Goal: Transaction & Acquisition: Purchase product/service

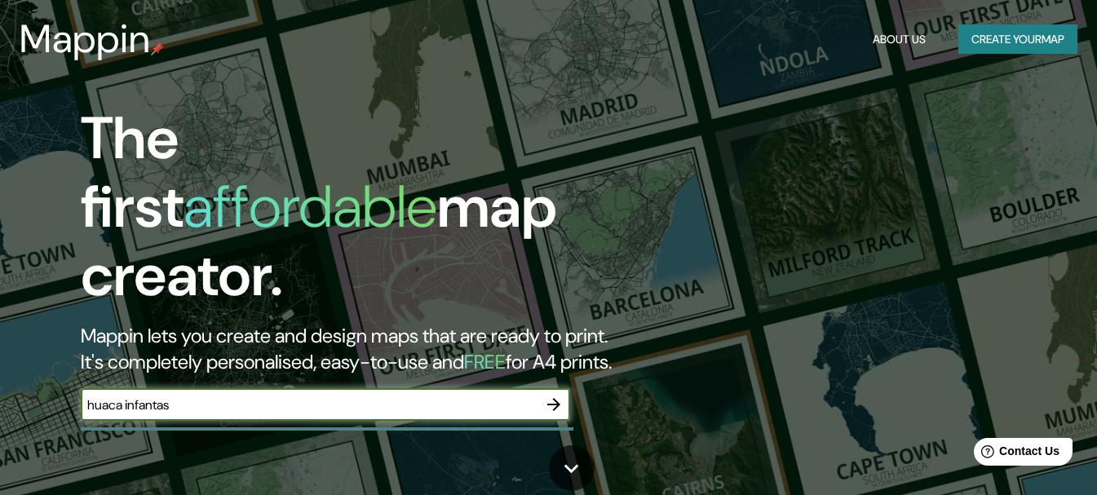
type input "huaca infantas"
click at [561, 395] on icon "button" at bounding box center [554, 405] width 20 height 20
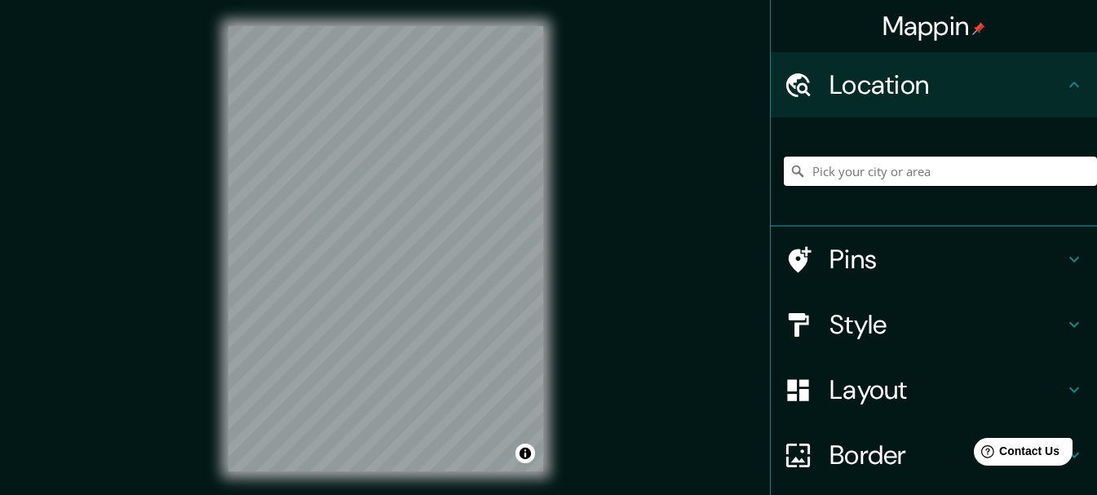
click at [867, 168] on input "Pick your city or area" at bounding box center [940, 171] width 313 height 29
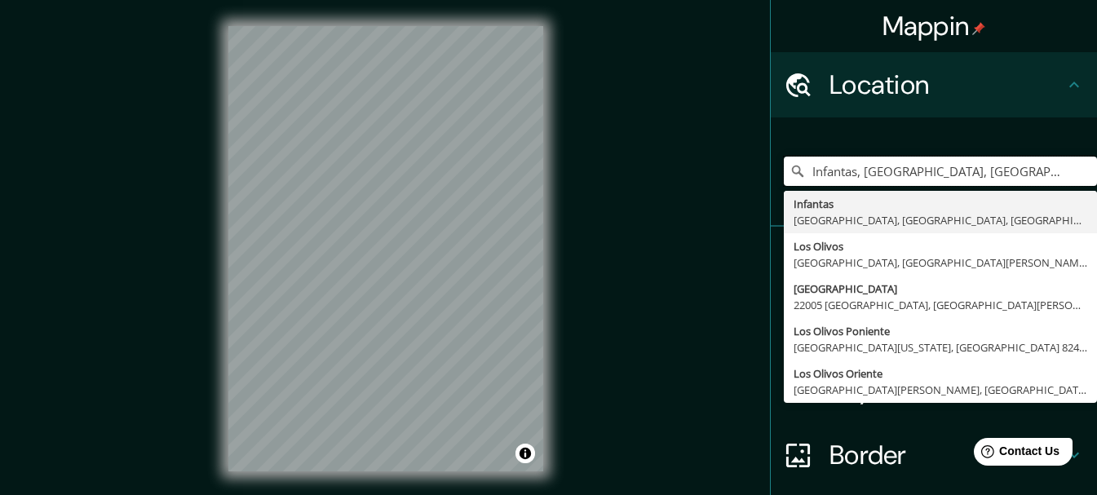
type input "Infantas, [GEOGRAPHIC_DATA], [GEOGRAPHIC_DATA], [GEOGRAPHIC_DATA]"
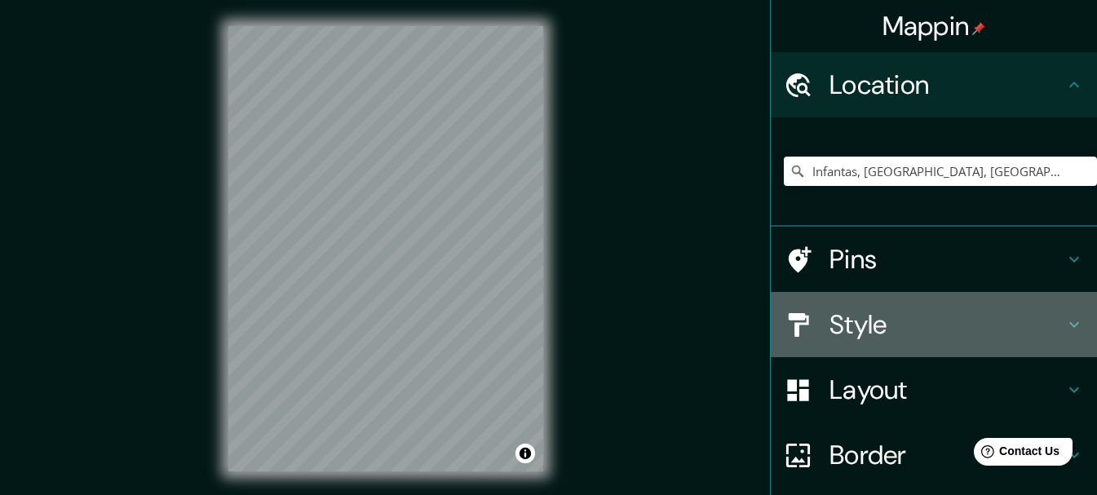
click at [911, 335] on h4 "Style" at bounding box center [947, 324] width 235 height 33
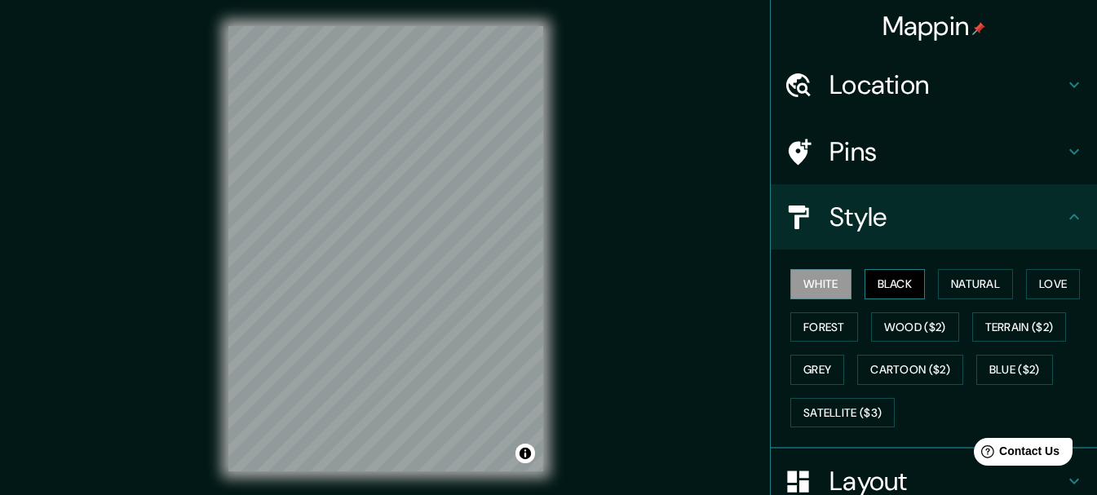
click at [878, 281] on button "Black" at bounding box center [895, 284] width 61 height 30
click at [940, 275] on button "Natural" at bounding box center [975, 284] width 75 height 30
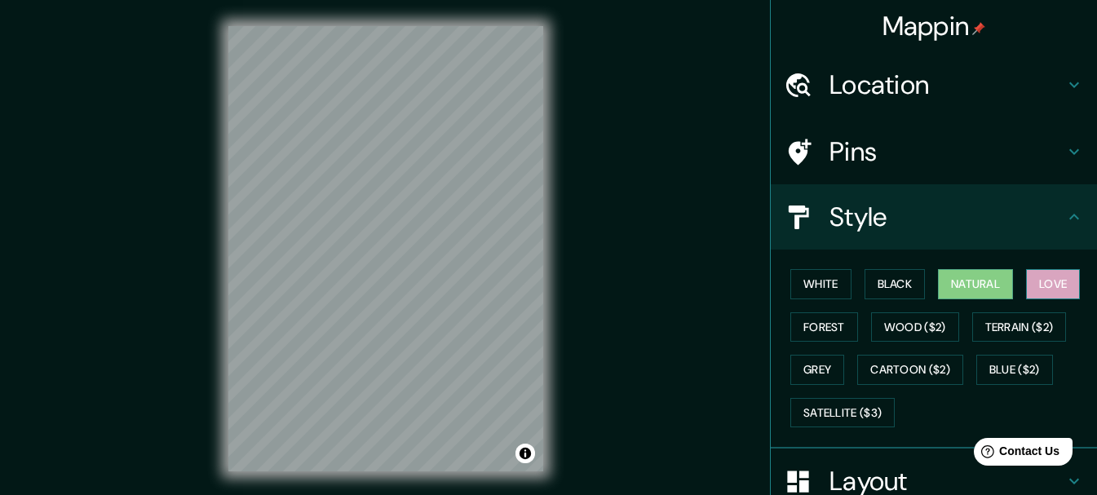
click at [1020, 281] on div "White Black Natural Love Forest Wood ($2) Terrain ($2) Grey Cartoon ($2) Blue (…" at bounding box center [940, 348] width 313 height 171
click at [810, 287] on button "White" at bounding box center [821, 284] width 61 height 30
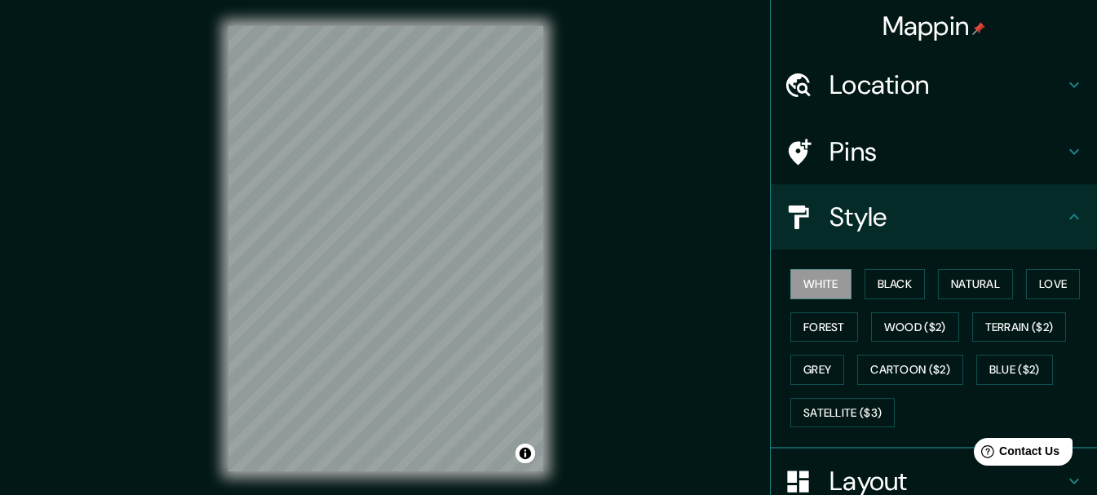
click at [925, 276] on div "White Black Natural Love Forest Wood ($2) Terrain ($2) Grey Cartoon ($2) Blue (…" at bounding box center [940, 348] width 313 height 171
click at [906, 290] on button "Black" at bounding box center [895, 284] width 61 height 30
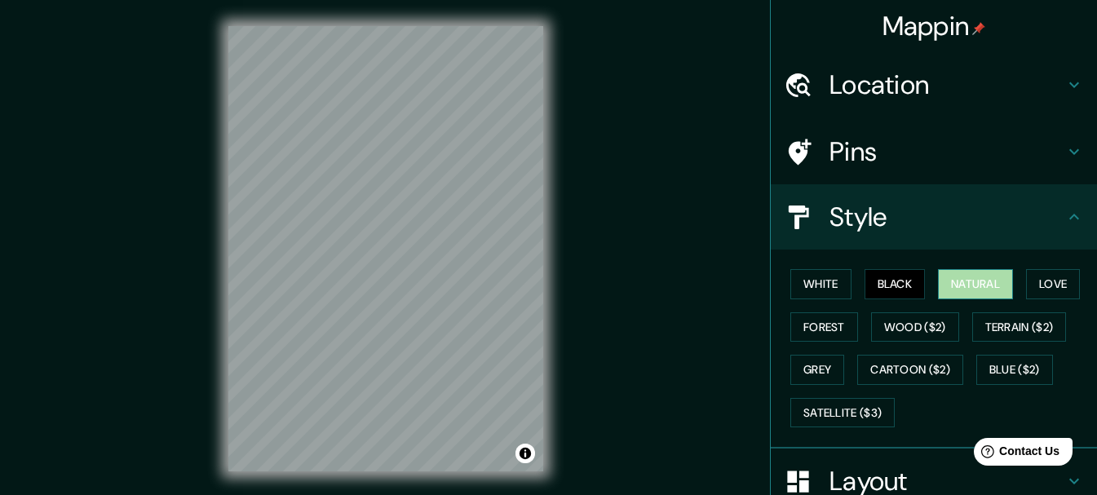
click at [964, 278] on button "Natural" at bounding box center [975, 284] width 75 height 30
click at [1053, 277] on button "Love" at bounding box center [1053, 284] width 54 height 30
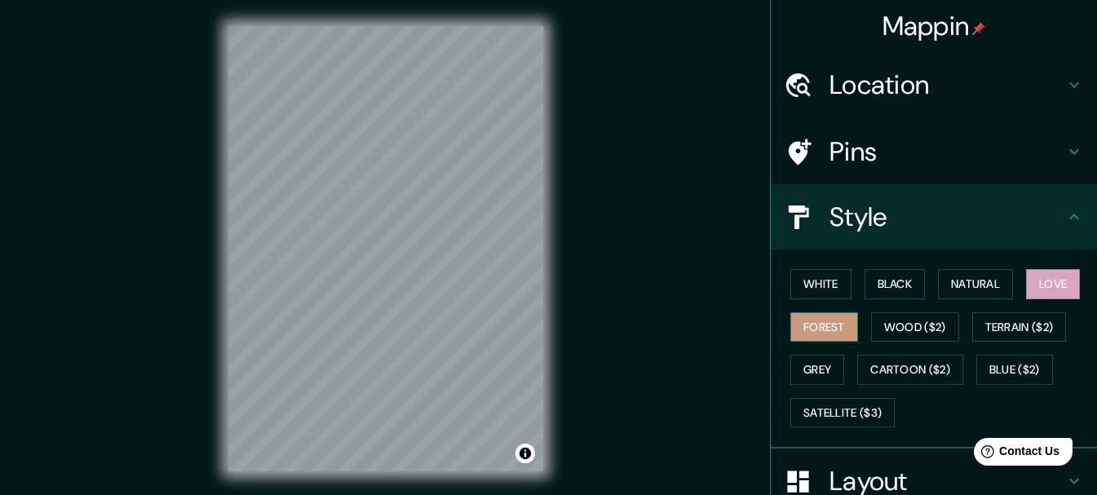
click at [835, 323] on button "Forest" at bounding box center [825, 327] width 68 height 30
click at [899, 328] on button "Wood ($2)" at bounding box center [915, 327] width 88 height 30
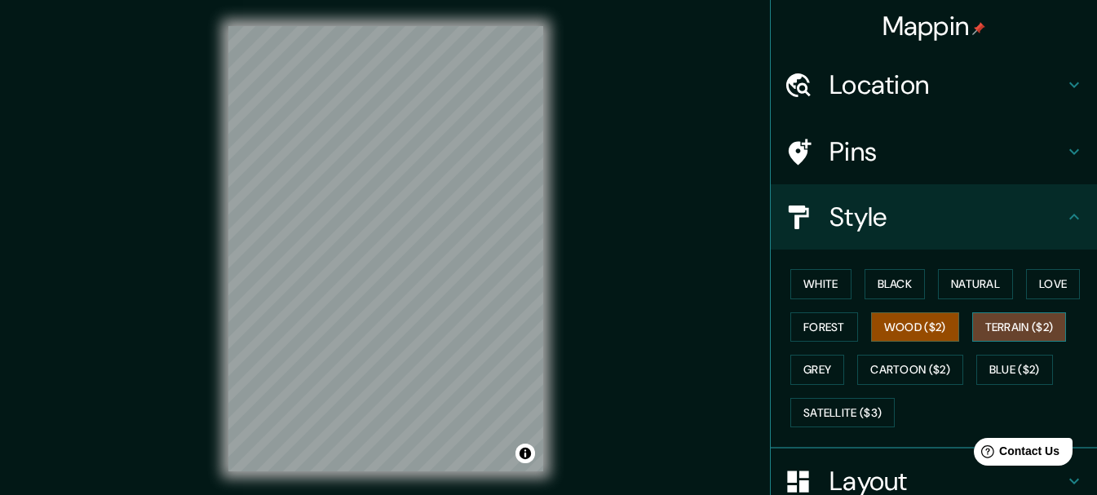
click at [1010, 331] on button "Terrain ($2)" at bounding box center [1020, 327] width 95 height 30
click at [1005, 372] on button "Blue ($2)" at bounding box center [1015, 370] width 77 height 30
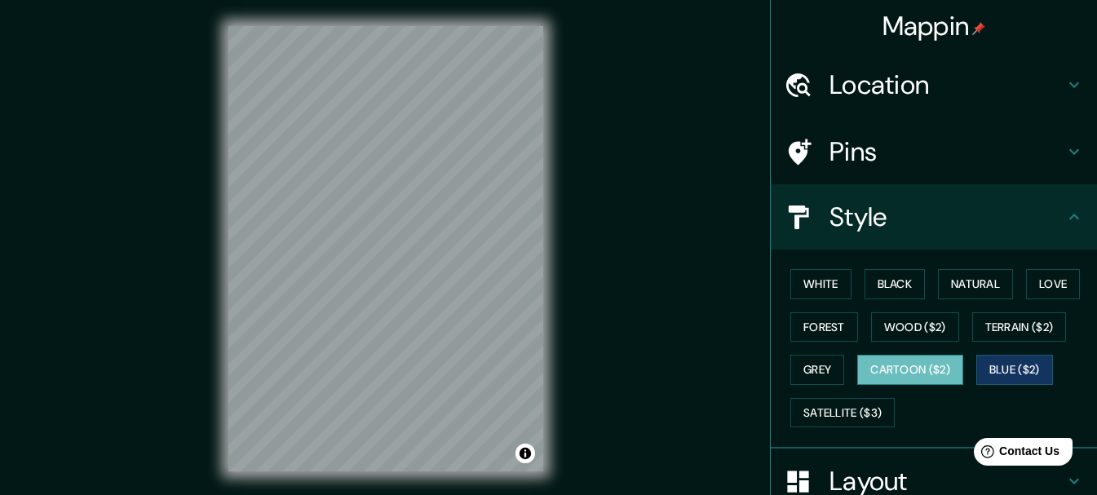
click at [935, 370] on button "Cartoon ($2)" at bounding box center [911, 370] width 106 height 30
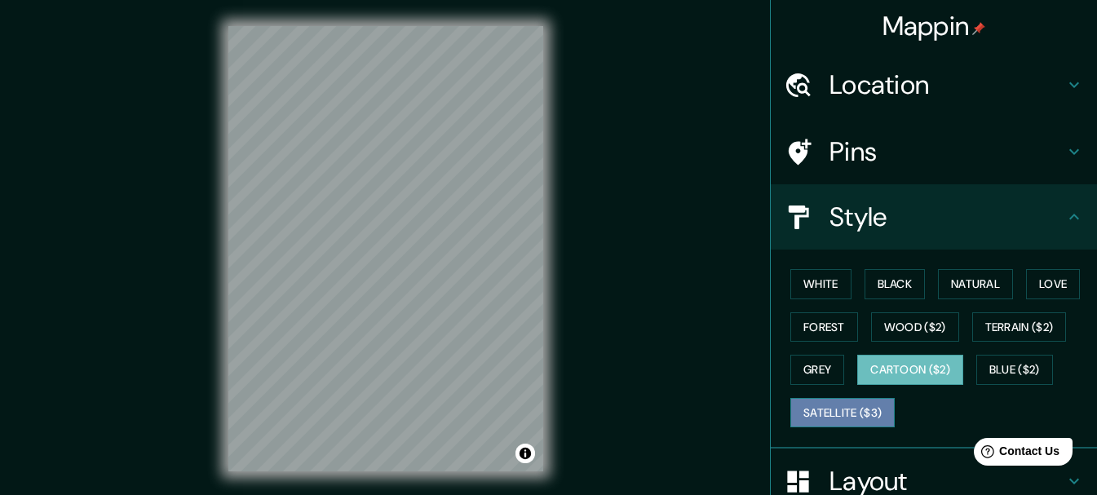
click at [864, 406] on button "Satellite ($3)" at bounding box center [843, 413] width 104 height 30
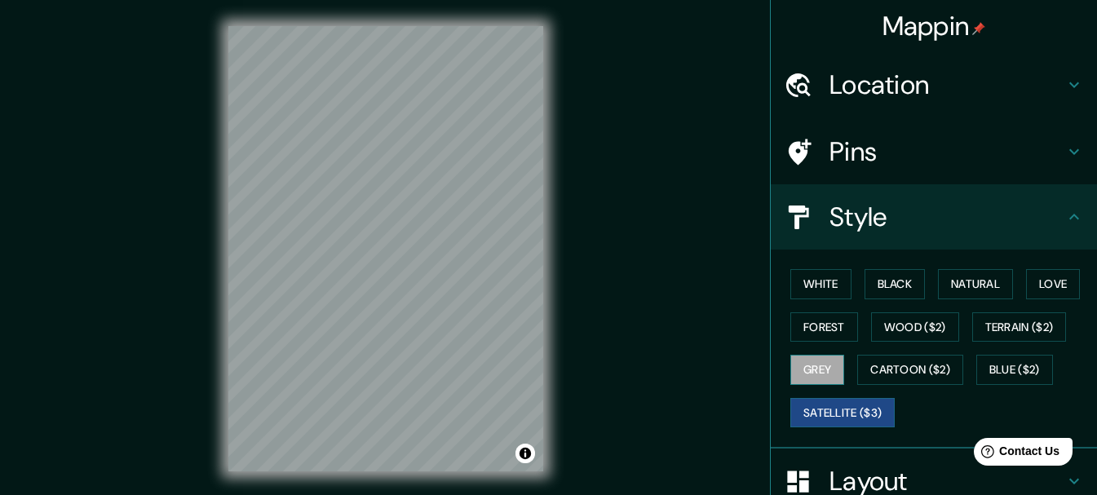
click at [820, 371] on button "Grey" at bounding box center [818, 370] width 54 height 30
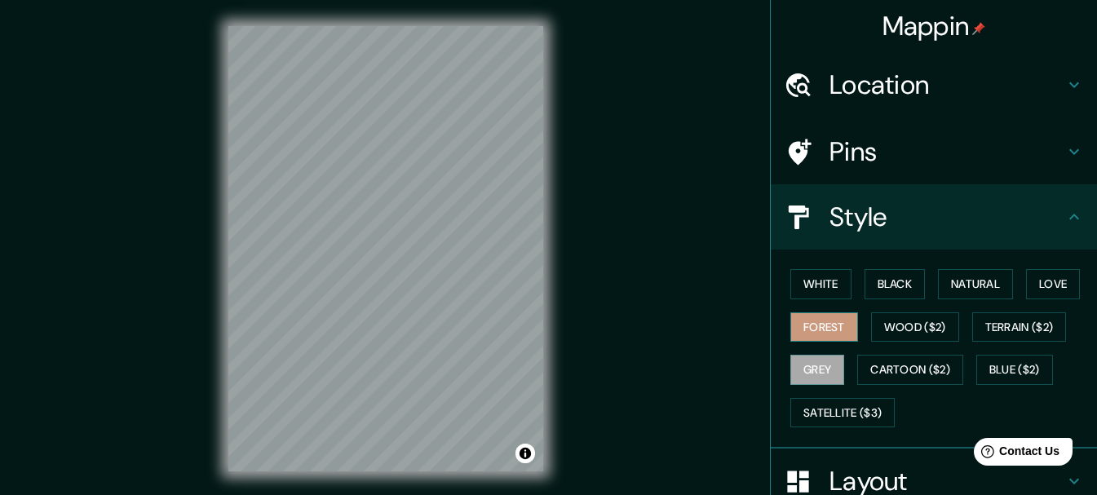
click at [805, 327] on button "Forest" at bounding box center [825, 327] width 68 height 30
click at [903, 325] on button "Wood ($2)" at bounding box center [915, 327] width 88 height 30
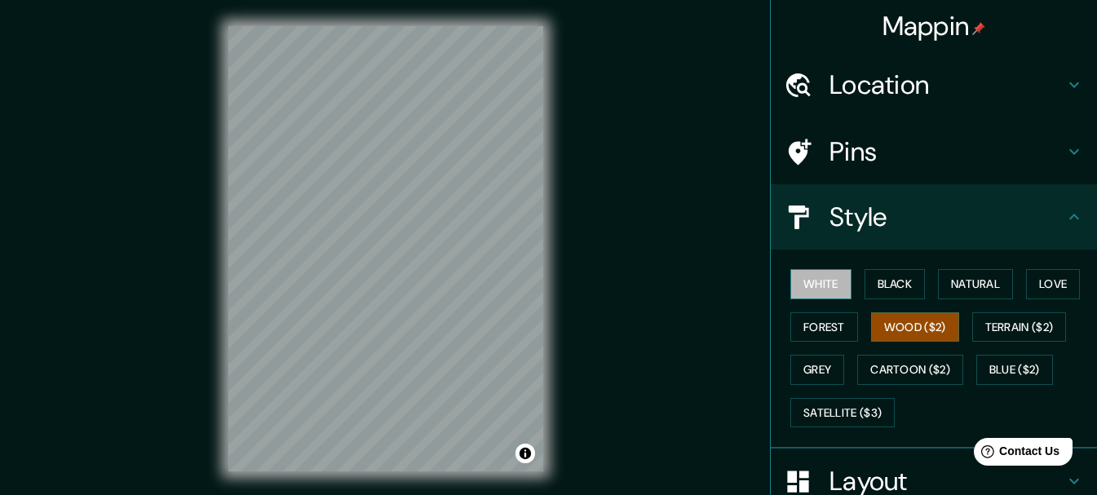
click at [823, 278] on button "White" at bounding box center [821, 284] width 61 height 30
click at [894, 278] on button "Black" at bounding box center [895, 284] width 61 height 30
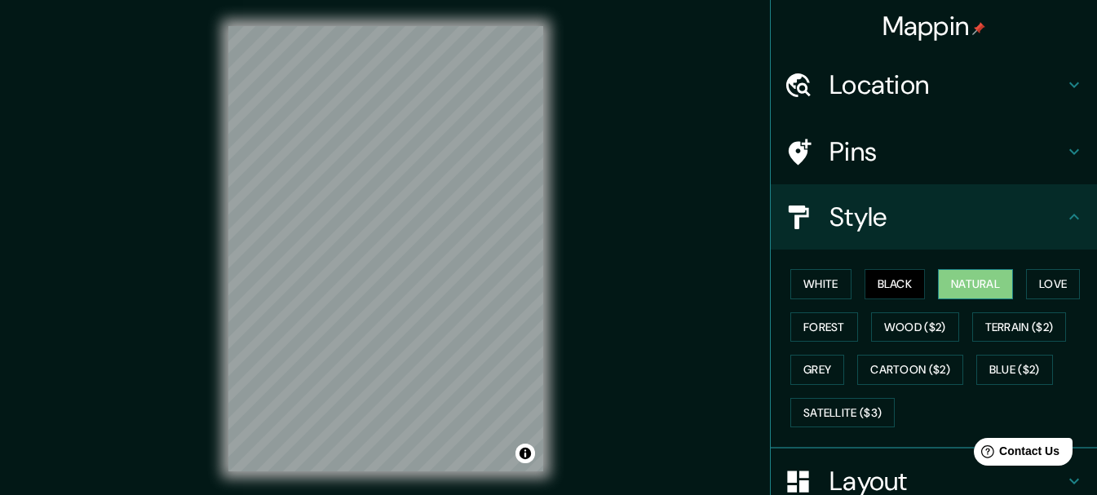
click at [974, 273] on button "Natural" at bounding box center [975, 284] width 75 height 30
click at [1036, 277] on button "Love" at bounding box center [1053, 284] width 54 height 30
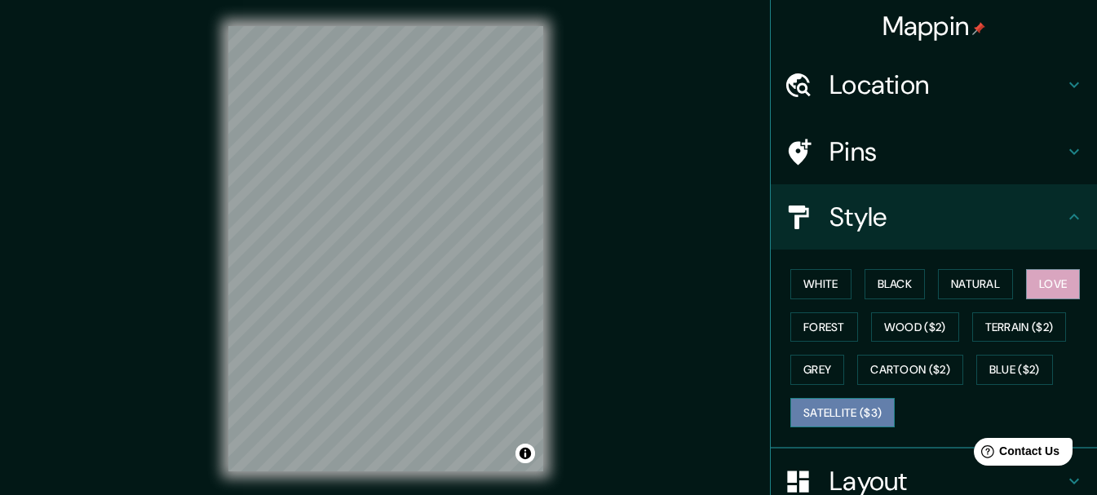
click at [836, 409] on button "Satellite ($3)" at bounding box center [843, 413] width 104 height 30
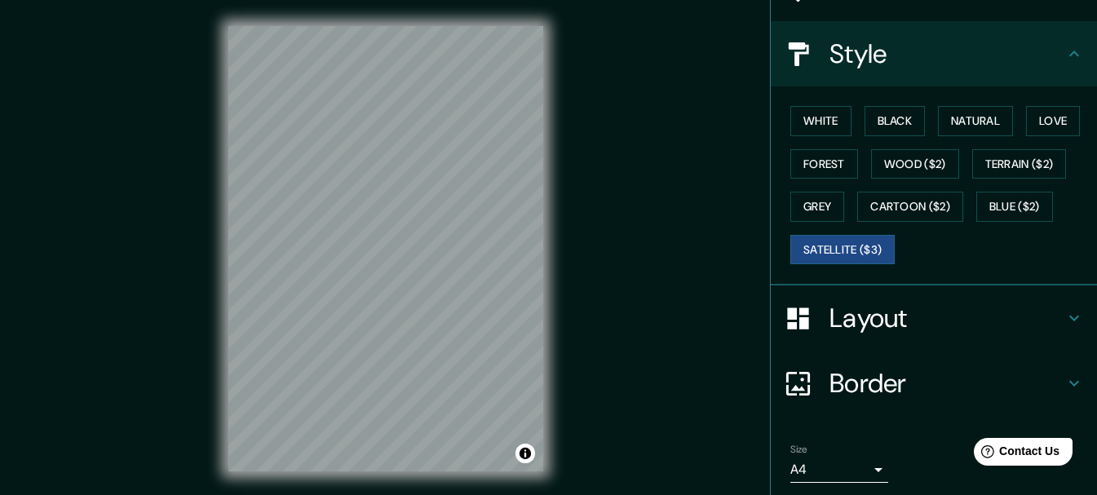
click at [884, 308] on h4 "Layout" at bounding box center [947, 318] width 235 height 33
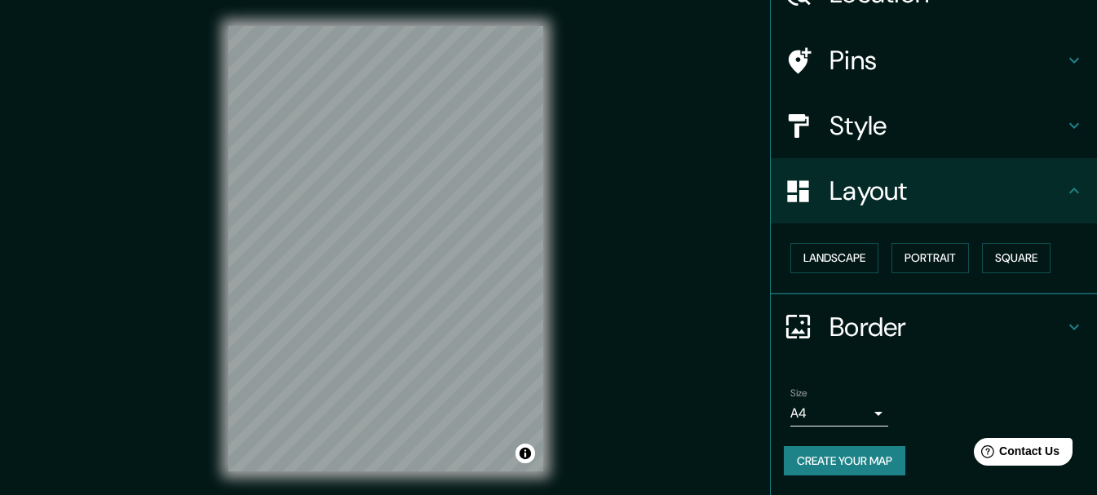
scroll to position [91, 0]
click at [840, 262] on button "Landscape" at bounding box center [835, 258] width 88 height 30
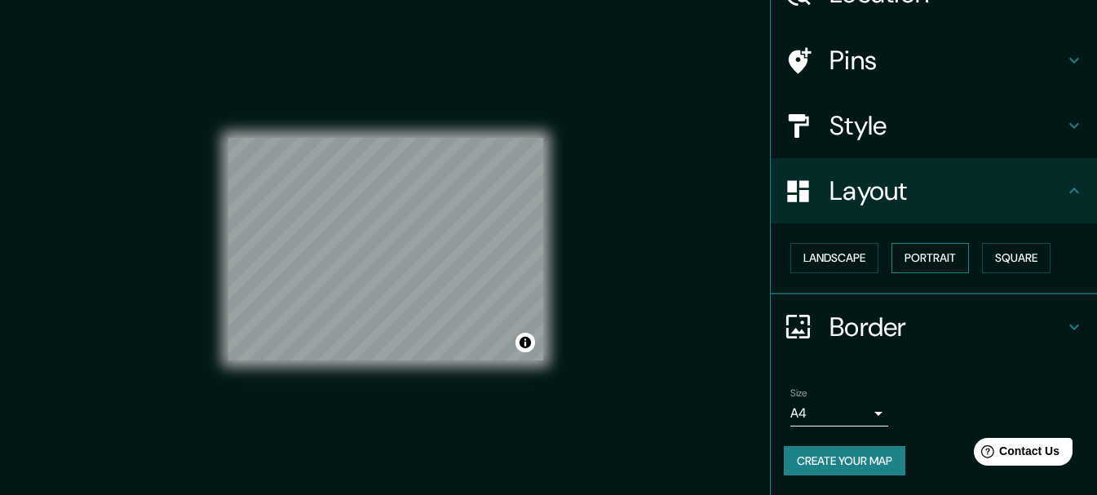
click at [913, 260] on button "Portrait" at bounding box center [931, 258] width 78 height 30
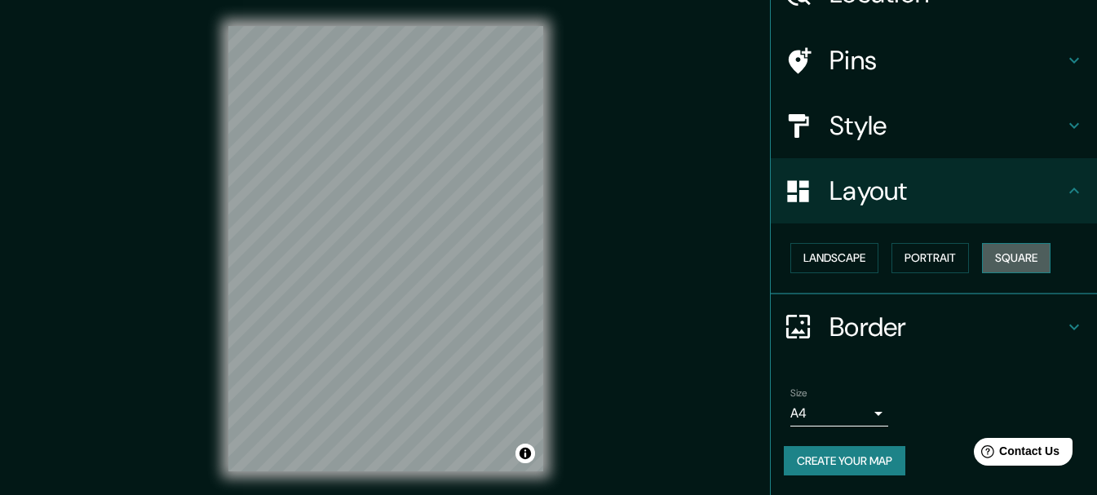
click at [982, 260] on button "Square" at bounding box center [1016, 258] width 69 height 30
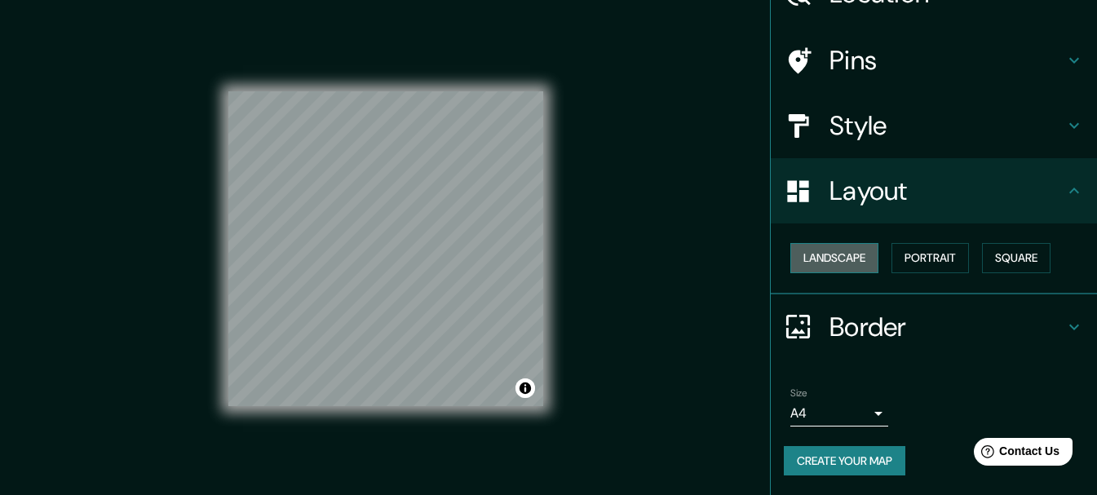
click at [840, 259] on button "Landscape" at bounding box center [835, 258] width 88 height 30
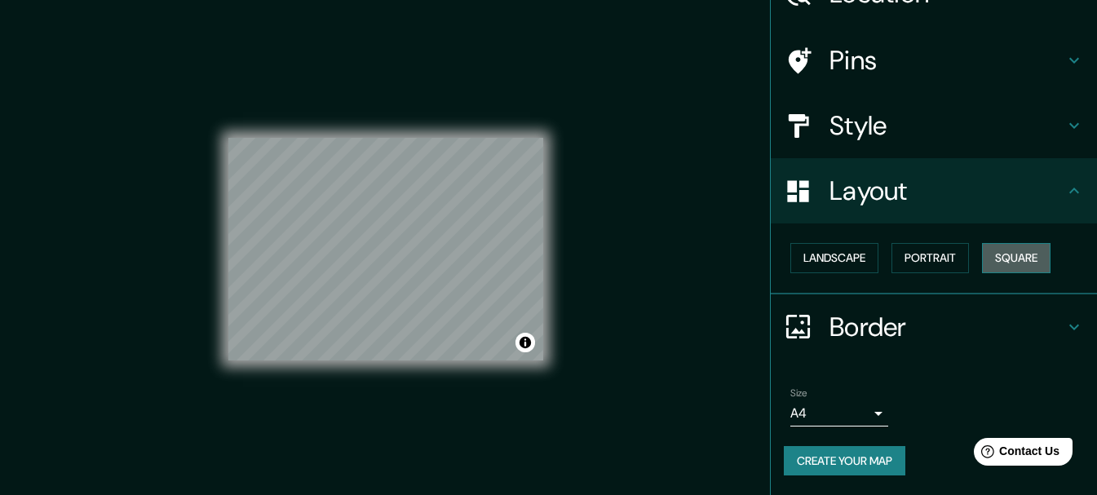
click at [1015, 264] on button "Square" at bounding box center [1016, 258] width 69 height 30
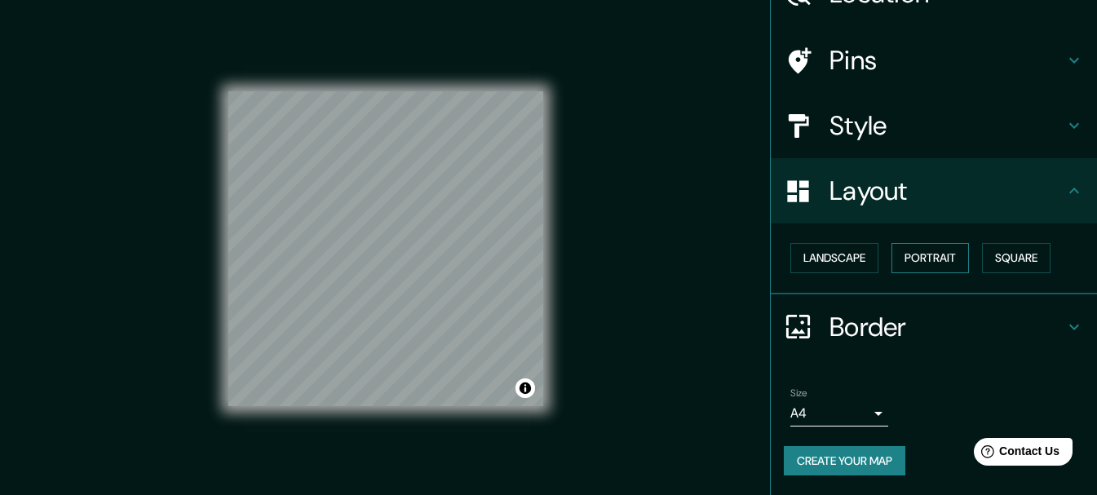
scroll to position [10, 0]
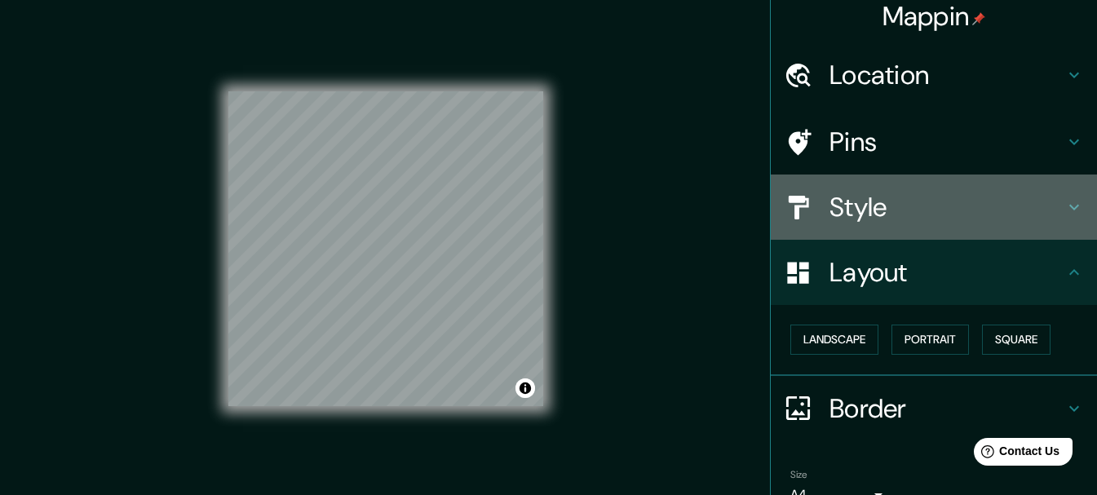
click at [900, 204] on h4 "Style" at bounding box center [947, 207] width 235 height 33
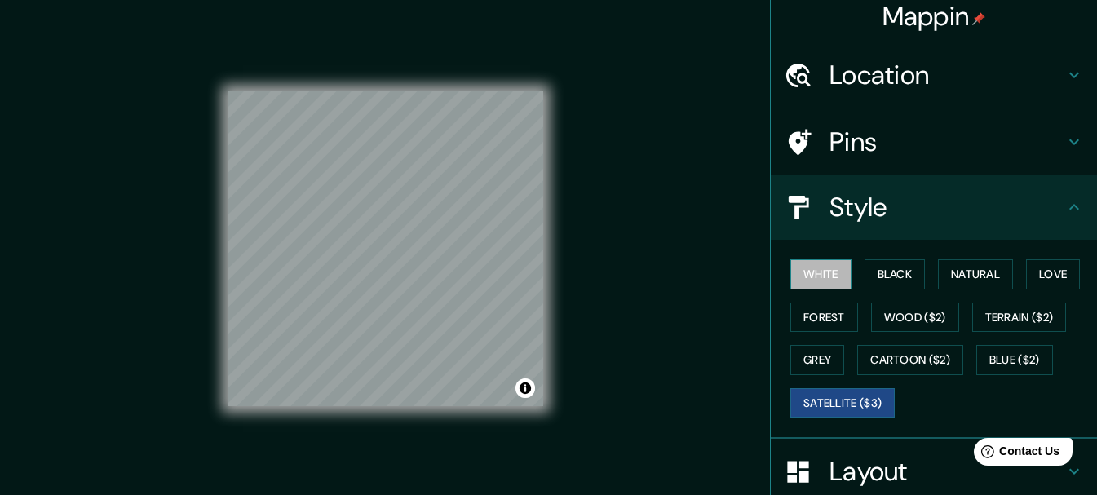
click at [818, 271] on button "White" at bounding box center [821, 274] width 61 height 30
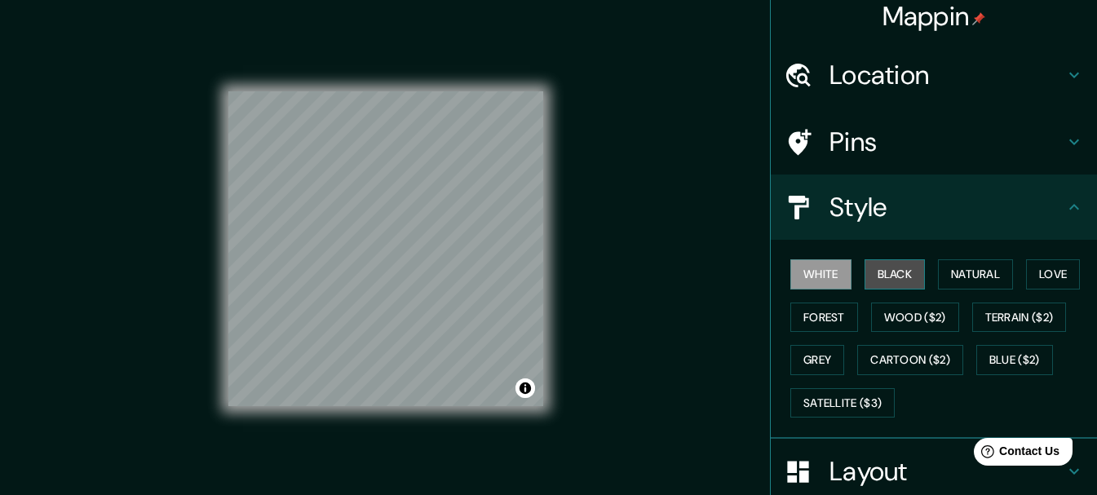
click at [897, 273] on button "Black" at bounding box center [895, 274] width 61 height 30
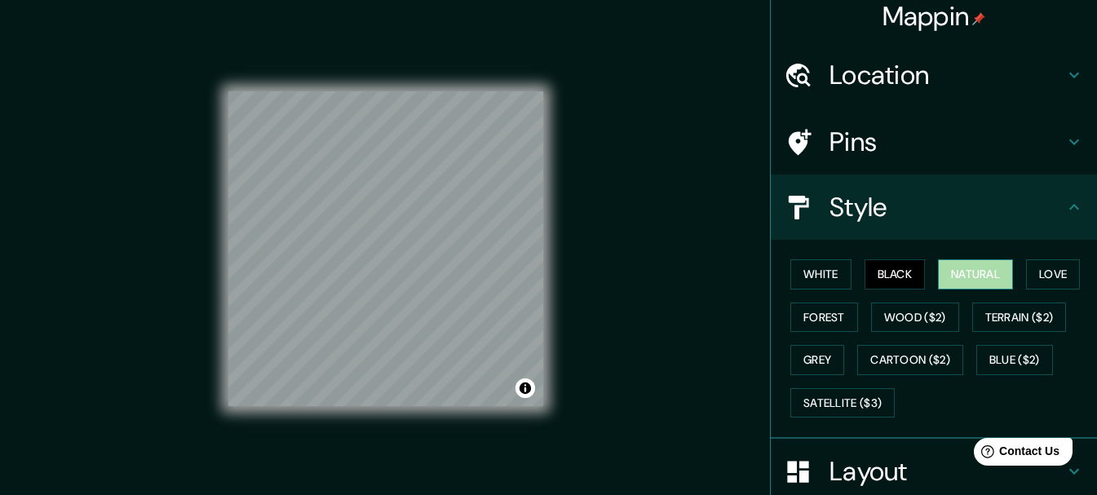
click at [963, 277] on button "Natural" at bounding box center [975, 274] width 75 height 30
drag, startPoint x: 1042, startPoint y: 278, endPoint x: 1009, endPoint y: 290, distance: 34.6
click at [1035, 284] on button "Love" at bounding box center [1053, 274] width 54 height 30
click at [968, 267] on button "Natural" at bounding box center [975, 274] width 75 height 30
